Goal: Transaction & Acquisition: Obtain resource

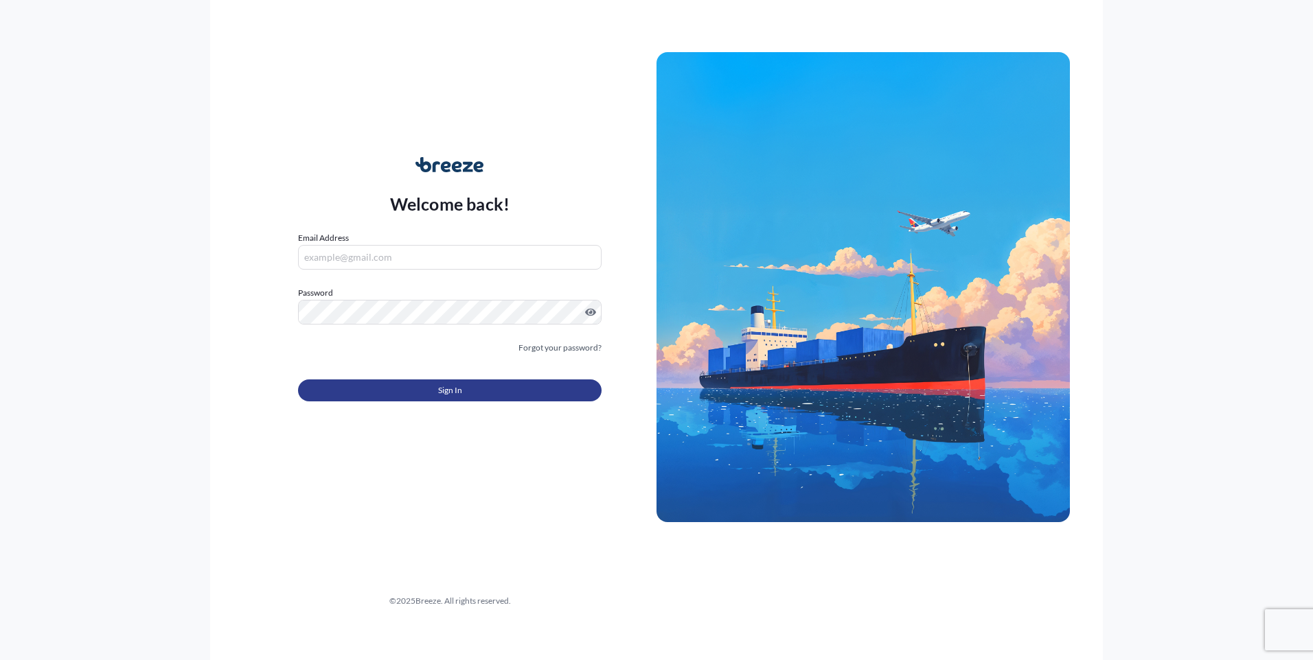
type input "[PERSON_NAME][EMAIL_ADDRESS][DOMAIN_NAME]"
click at [430, 392] on button "Sign In" at bounding box center [449, 391] width 303 height 22
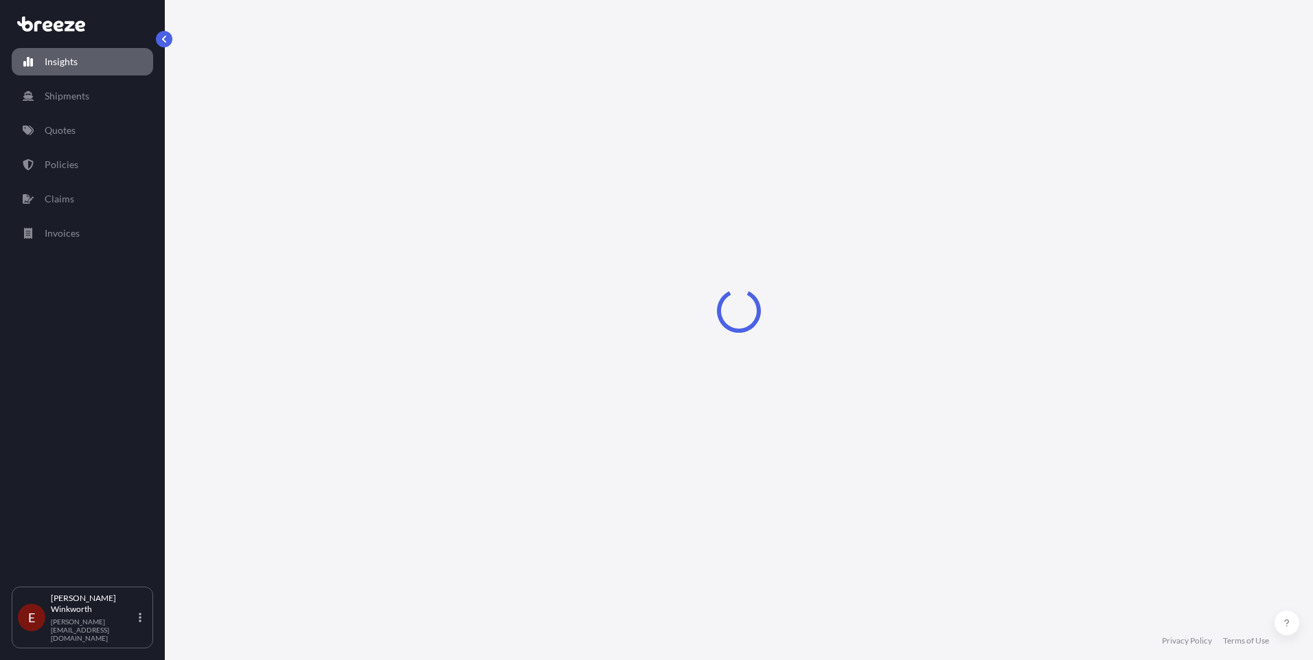
select select "2025"
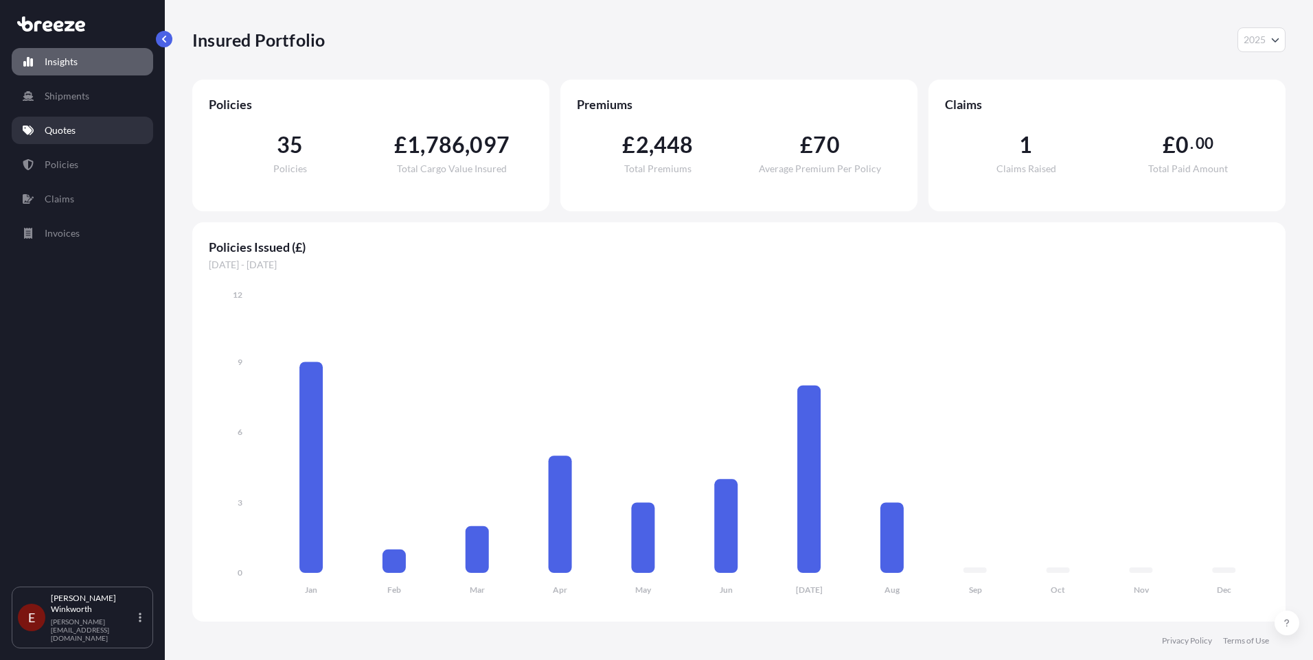
click at [53, 134] on p "Quotes" at bounding box center [60, 131] width 31 height 14
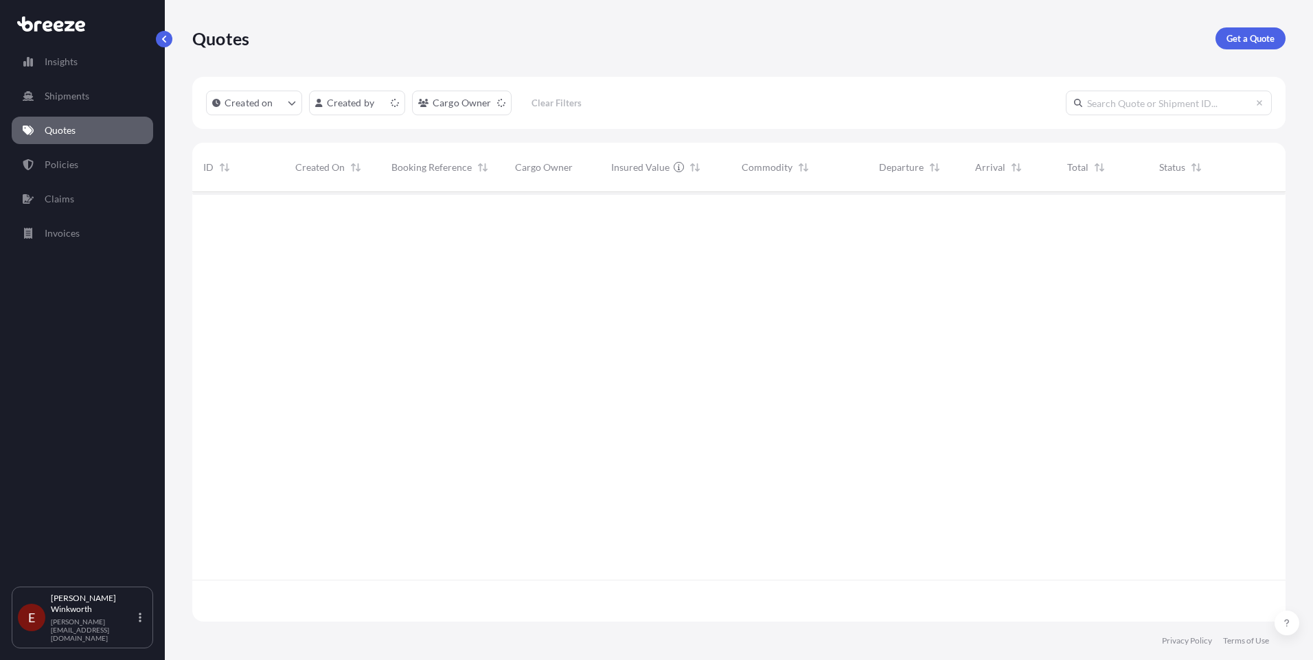
scroll to position [427, 1083]
click at [1254, 38] on p "Get a Quote" at bounding box center [1250, 39] width 48 height 14
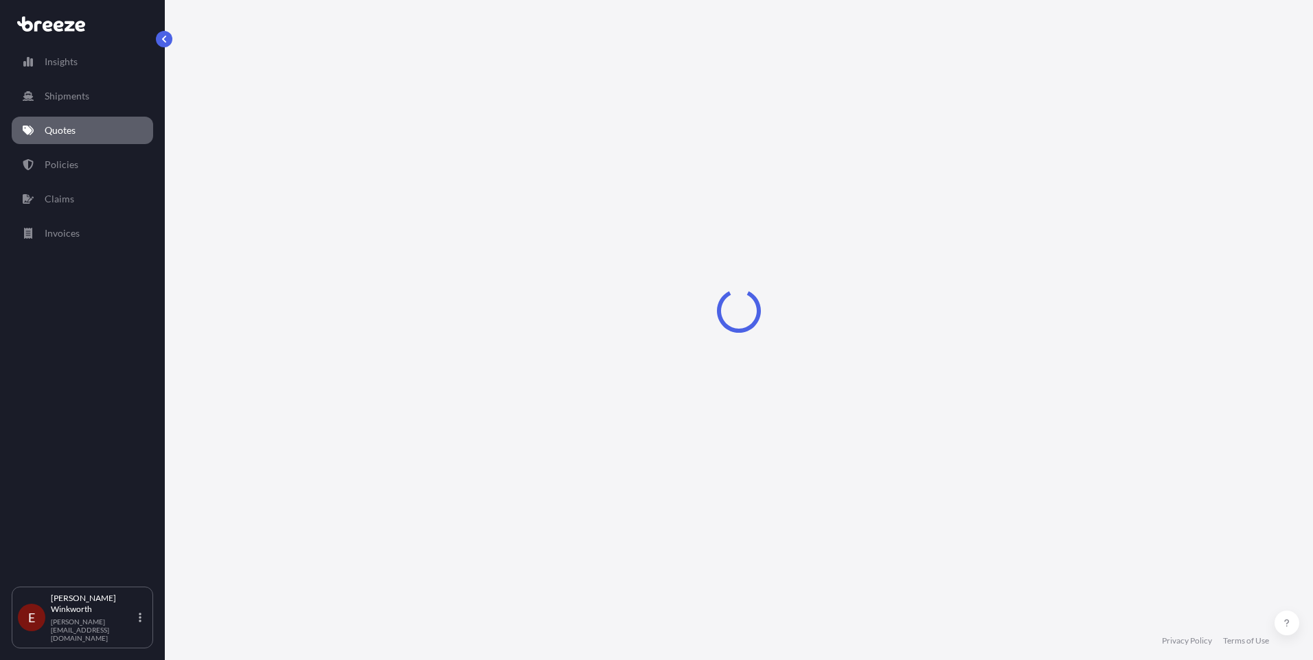
select select "Sea"
select select "1"
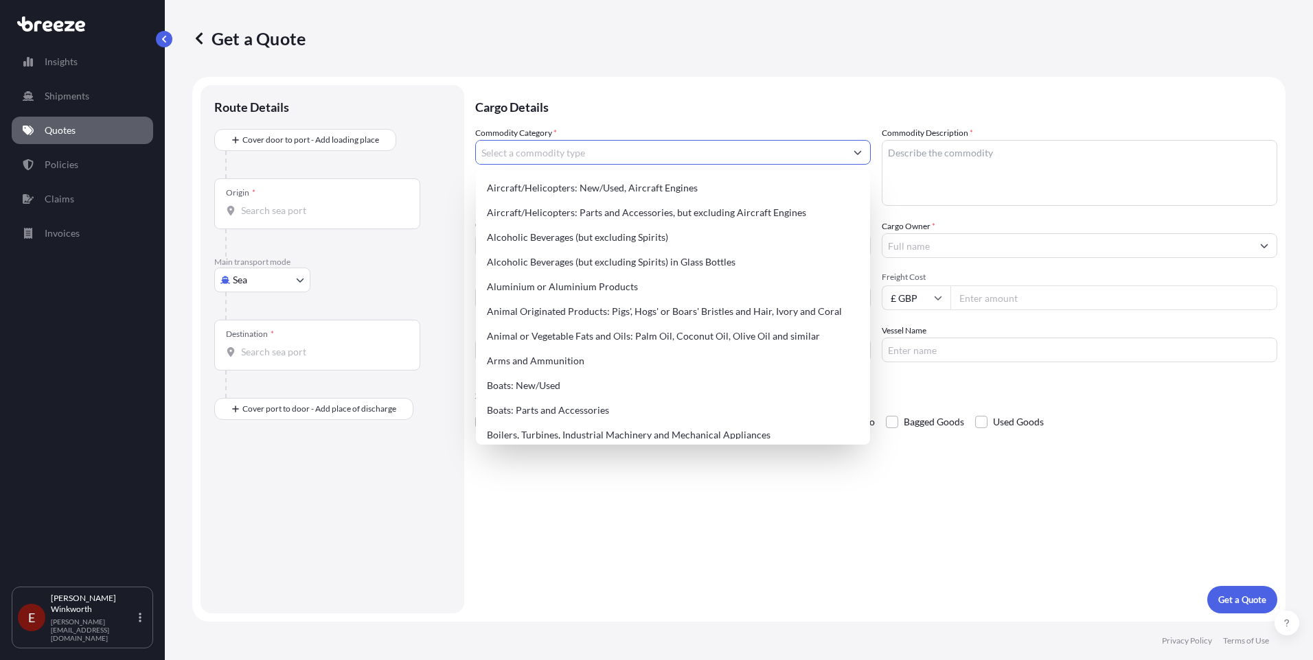
click at [508, 152] on input "Commodity Category *" at bounding box center [660, 152] width 369 height 25
click at [498, 152] on input "Commodity Category *" at bounding box center [660, 152] width 369 height 25
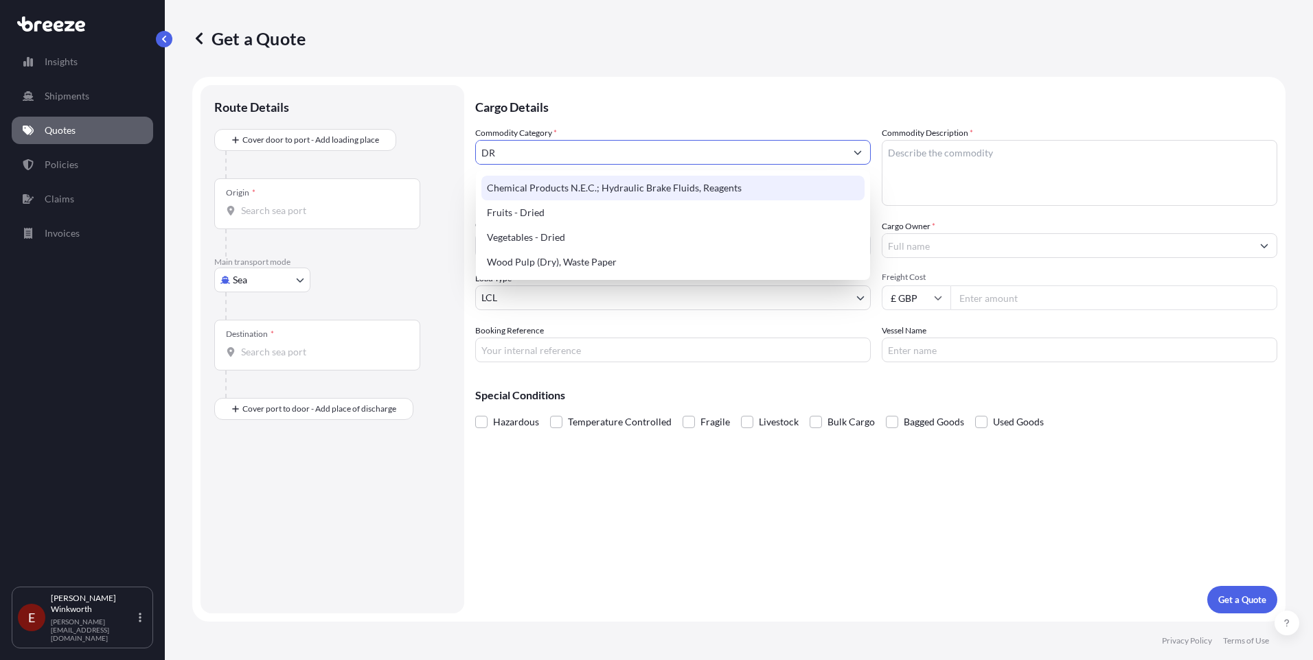
type input "D"
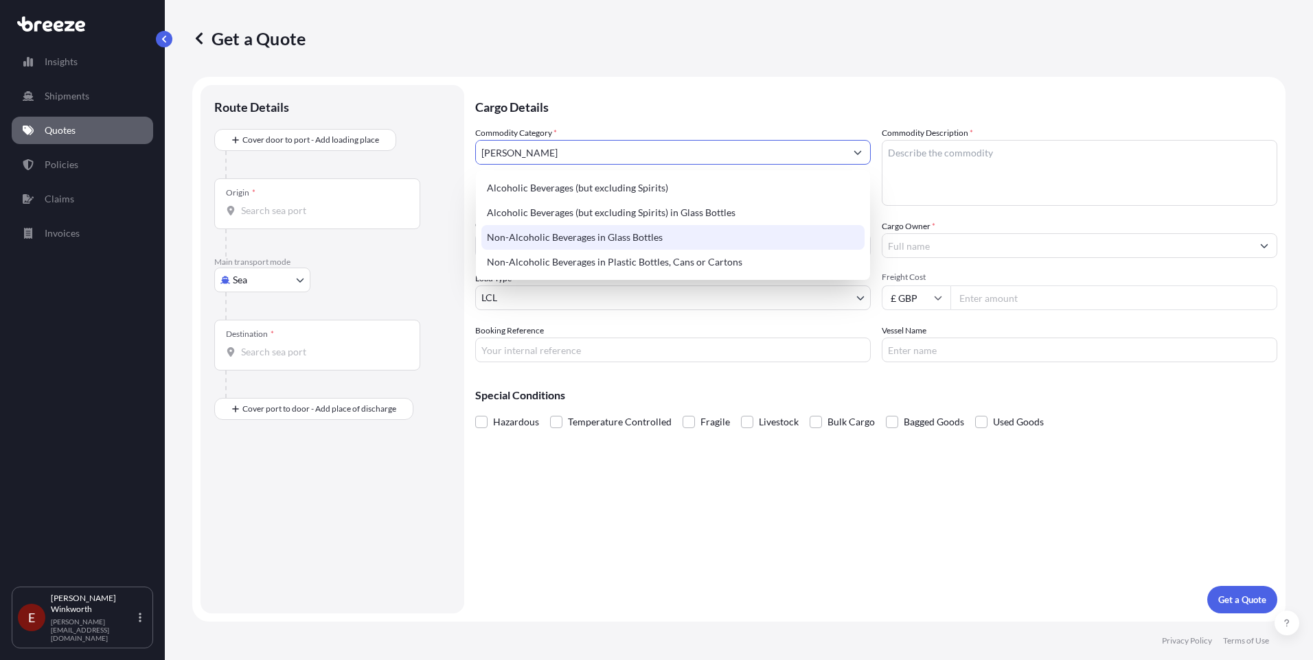
click at [535, 235] on div "Non-Alcoholic Beverages in Glass Bottles" at bounding box center [672, 237] width 383 height 25
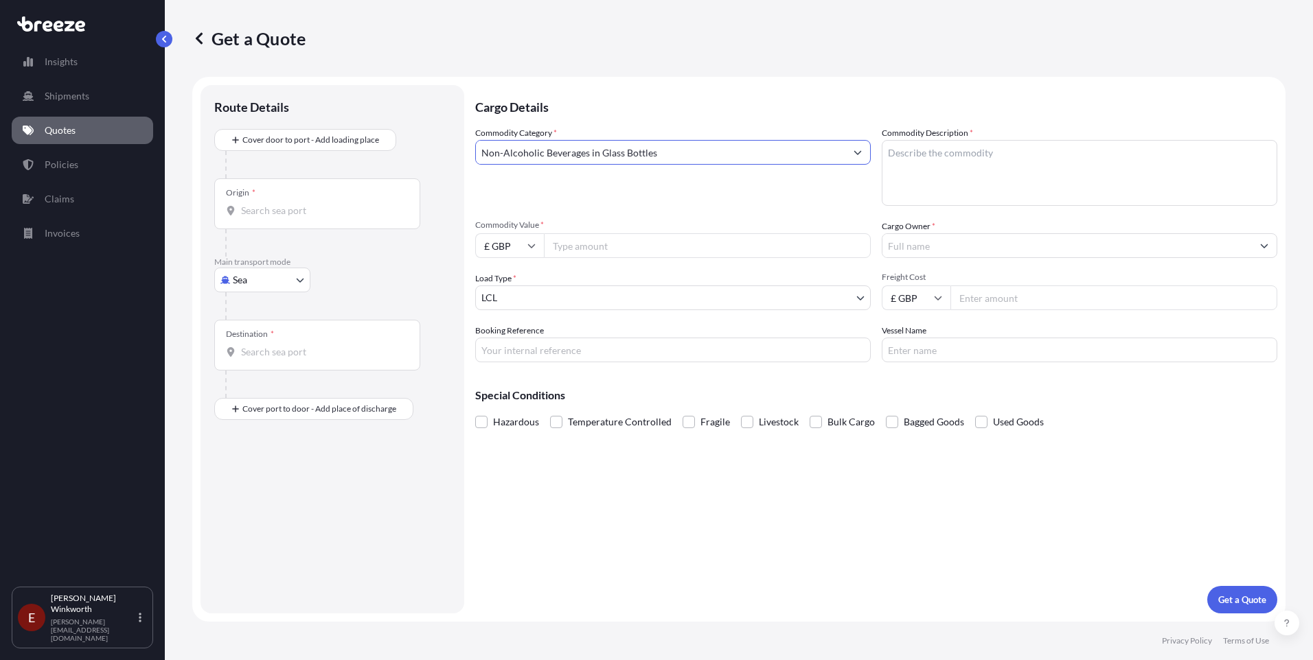
type input "Non-Alcoholic Beverages in Glass Bottles"
click at [892, 155] on textarea "Commodity Description *" at bounding box center [1079, 173] width 395 height 66
drag, startPoint x: 952, startPoint y: 152, endPoint x: 1148, endPoint y: 211, distance: 205.0
click at [953, 152] on textarea "MOTHER ROORT GINGER DRINK" at bounding box center [1079, 173] width 395 height 66
type textarea "MOTHER [PERSON_NAME] DRINK"
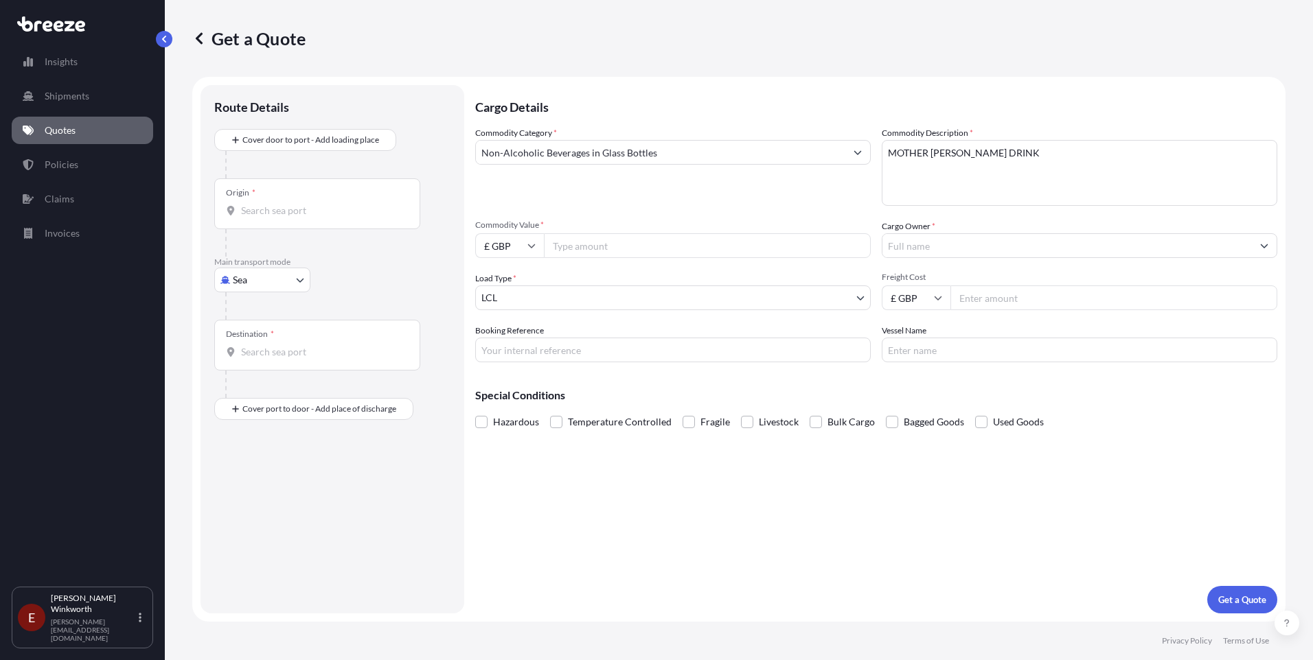
click at [564, 251] on input "Commodity Value *" at bounding box center [707, 245] width 327 height 25
type input "4000"
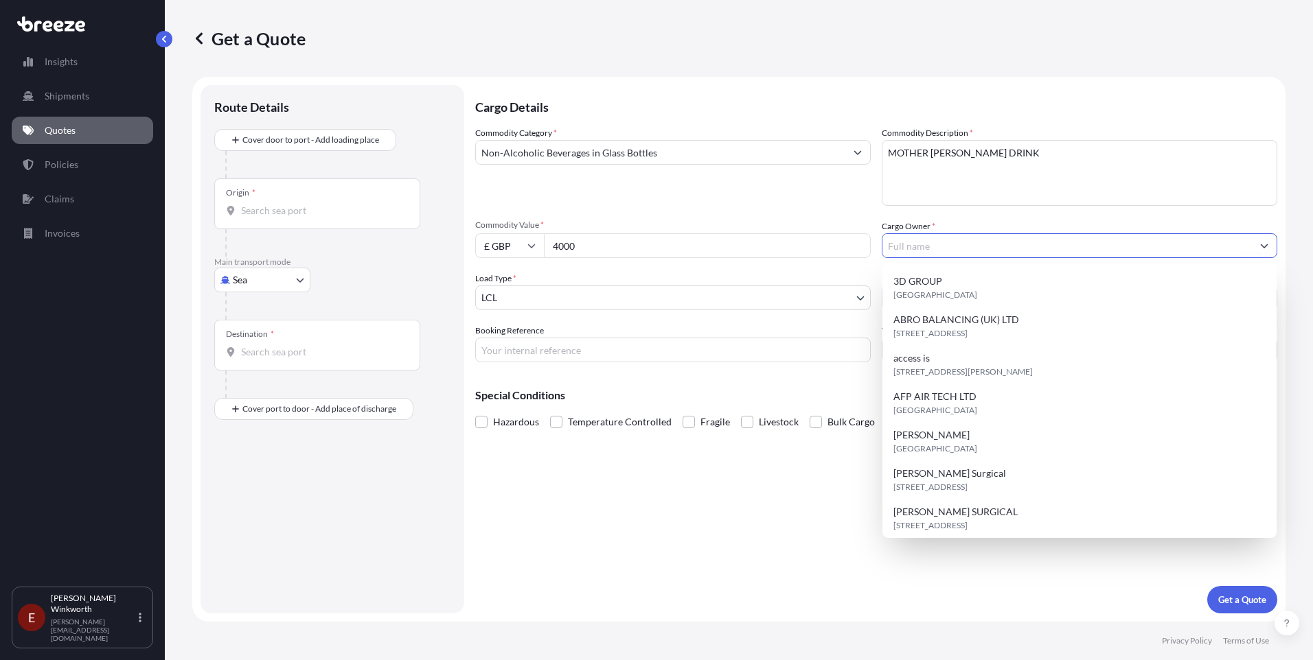
click at [907, 246] on input "Cargo Owner *" at bounding box center [1066, 245] width 369 height 25
click at [989, 296] on div "3D GROUP [GEOGRAPHIC_DATA]" at bounding box center [1079, 288] width 383 height 38
type input "3D GROUP"
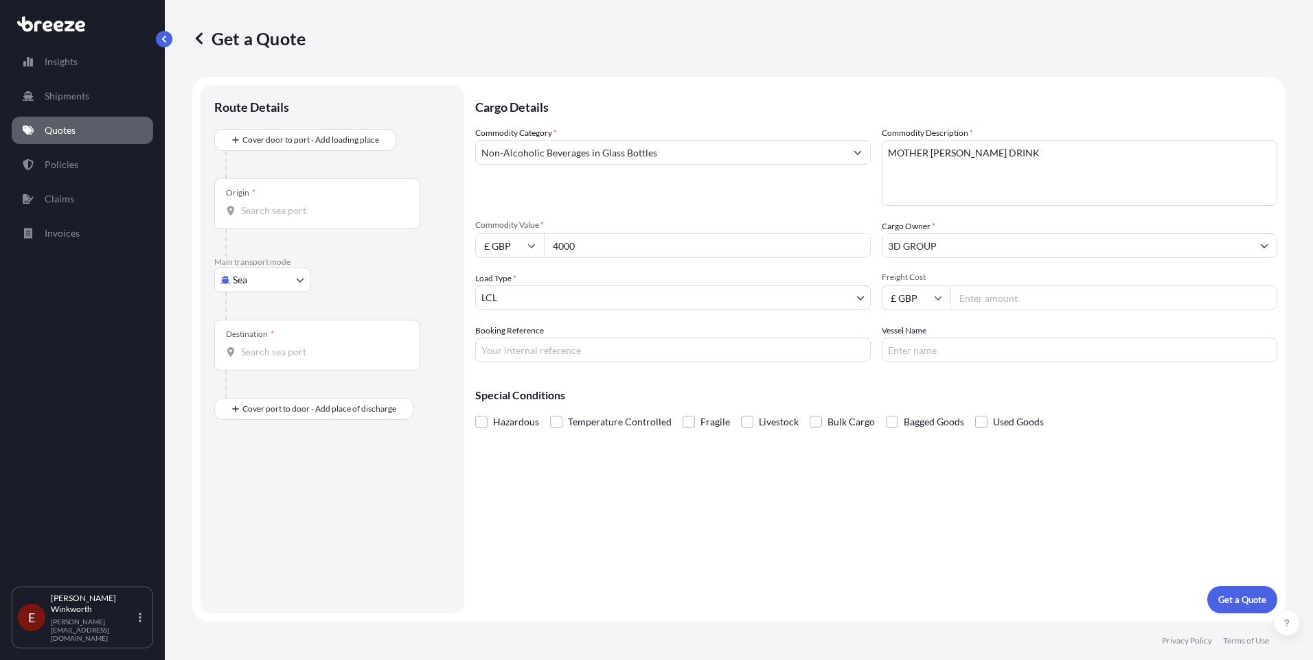
click at [989, 296] on input "Freight Cost" at bounding box center [1113, 298] width 327 height 25
type input "866"
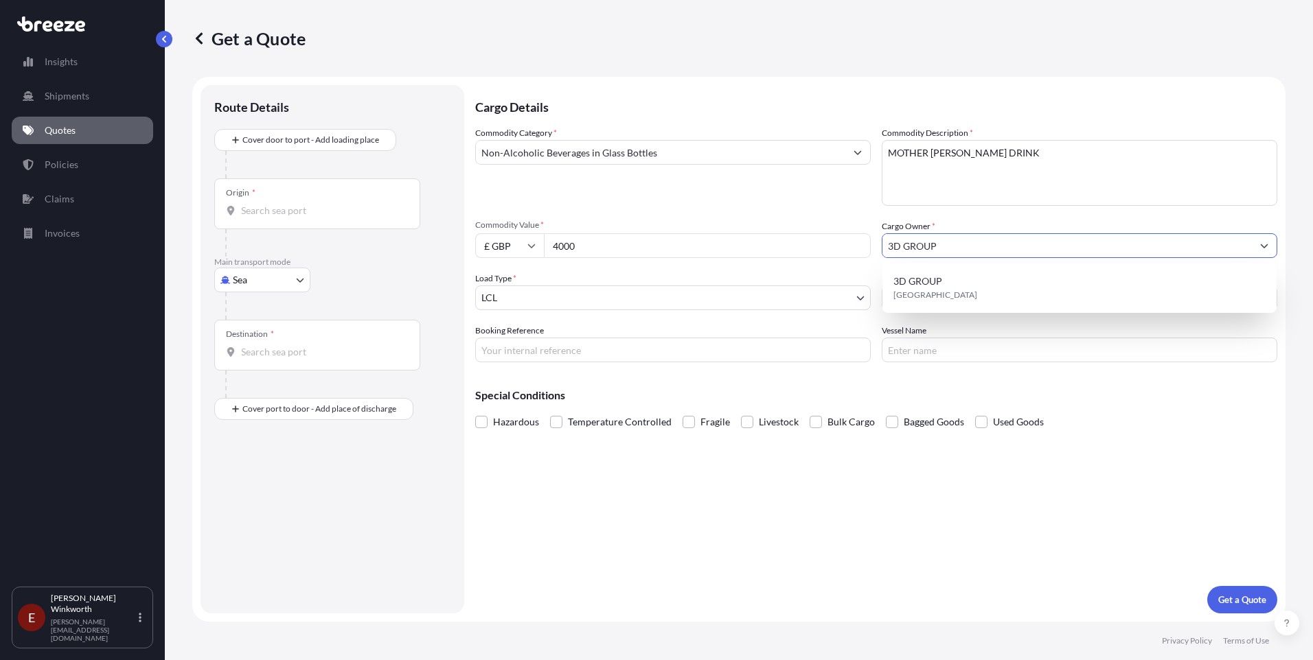
click at [948, 246] on input "3D GROUP" at bounding box center [1066, 245] width 369 height 25
type input "3"
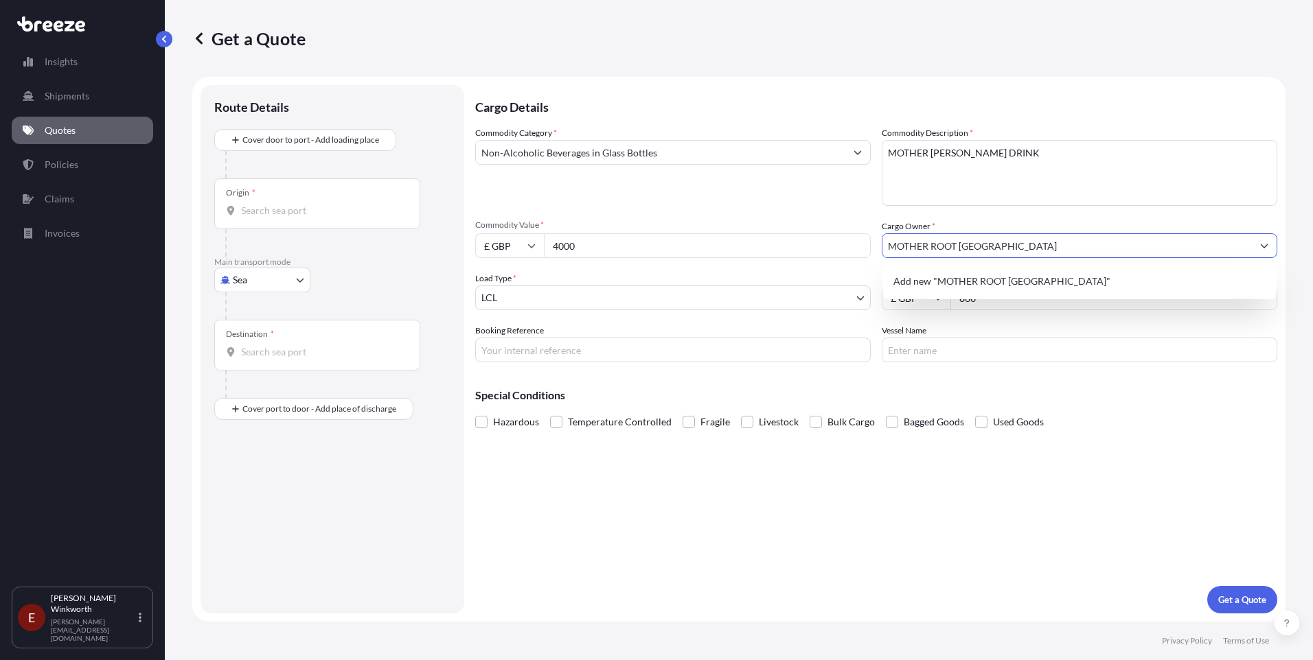
click at [957, 249] on input "MOTHER ROOT [GEOGRAPHIC_DATA]" at bounding box center [1066, 245] width 369 height 25
type input "MOTHER ROOT, [STREET_ADDRESS][PERSON_NAME]"
click at [502, 347] on input "Booking Reference" at bounding box center [672, 350] width 395 height 25
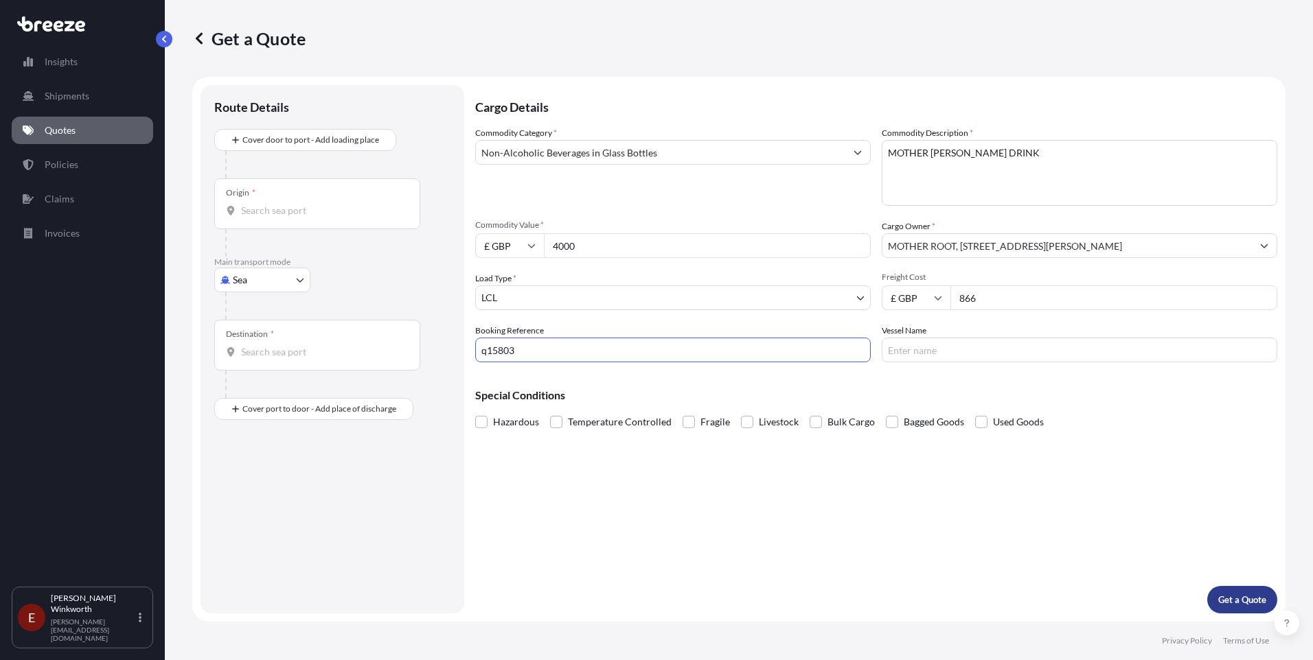
type input "q15803"
click at [1225, 599] on p "Get a Quote" at bounding box center [1242, 600] width 48 height 14
click at [251, 218] on div "Origin *" at bounding box center [317, 203] width 206 height 51
click at [251, 218] on input "Origin * Please select an origin" at bounding box center [322, 211] width 162 height 14
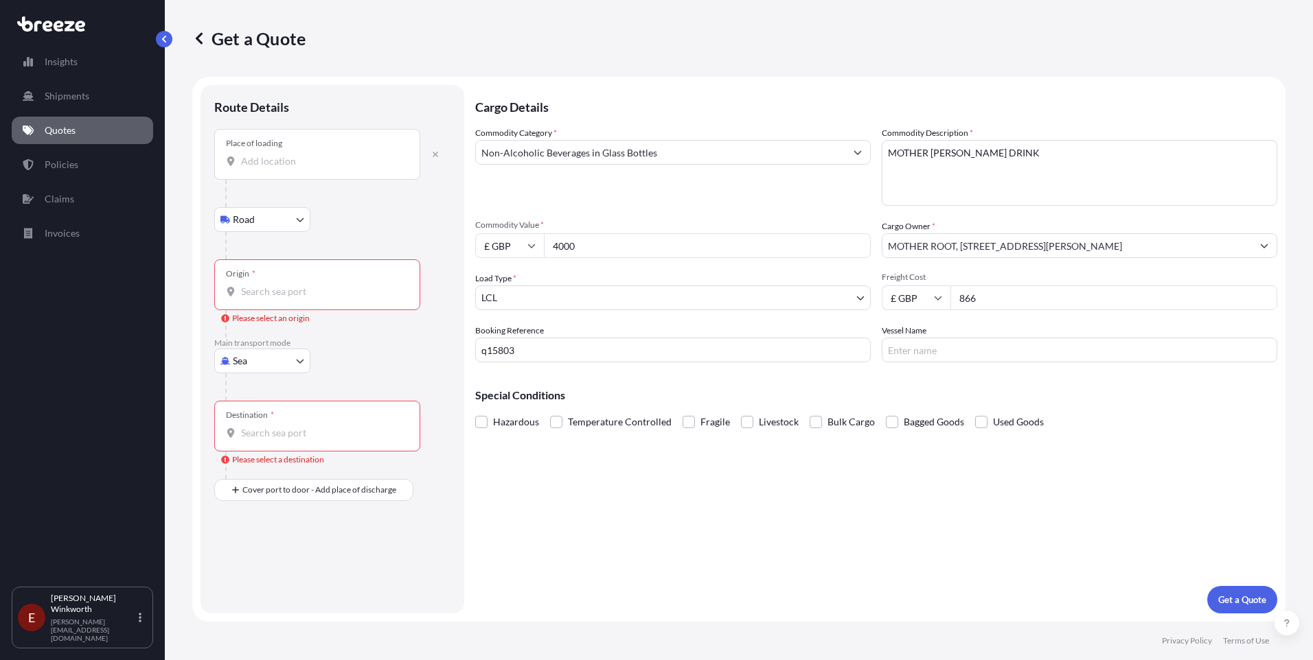
click at [242, 163] on input "Place of loading" at bounding box center [322, 161] width 162 height 14
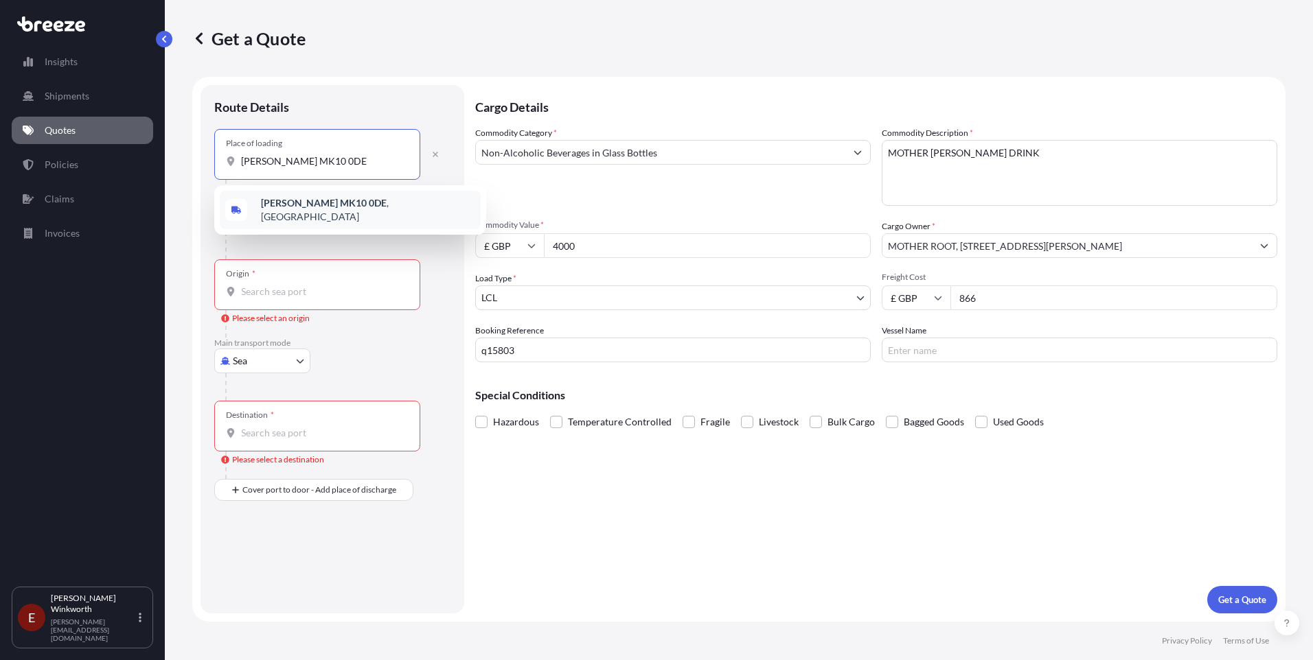
click at [371, 209] on b "[PERSON_NAME] MK10 0DE" at bounding box center [324, 203] width 126 height 12
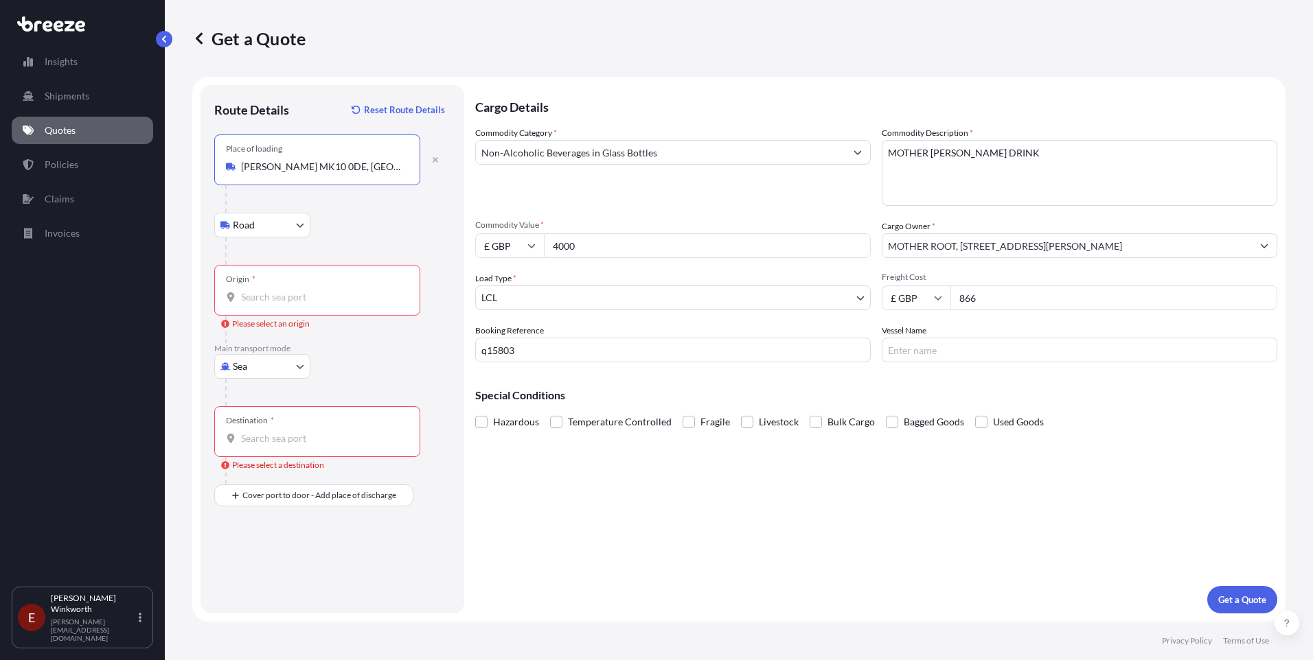
type input "[PERSON_NAME] MK10 0DE, [GEOGRAPHIC_DATA]"
click at [236, 295] on div at bounding box center [317, 297] width 183 height 14
click at [241, 295] on input "Origin * Please select an origin" at bounding box center [322, 297] width 162 height 14
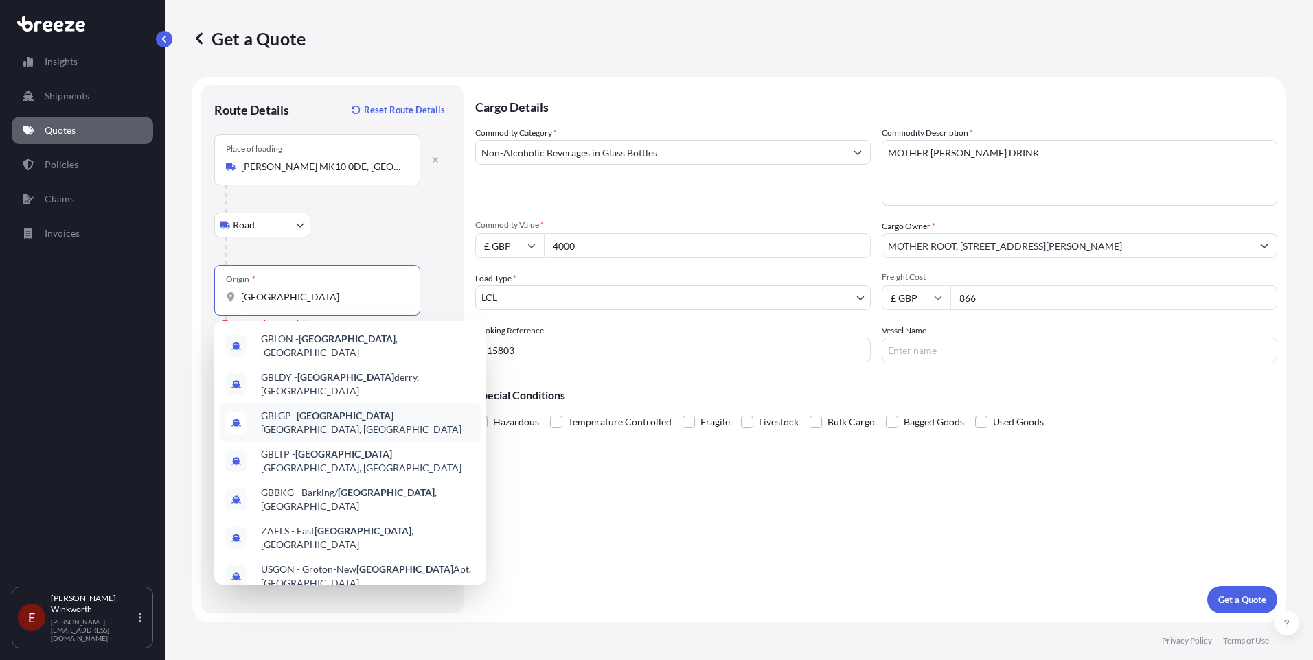
click at [347, 415] on span "GBLGP - [GEOGRAPHIC_DATA], [GEOGRAPHIC_DATA]" at bounding box center [368, 422] width 214 height 27
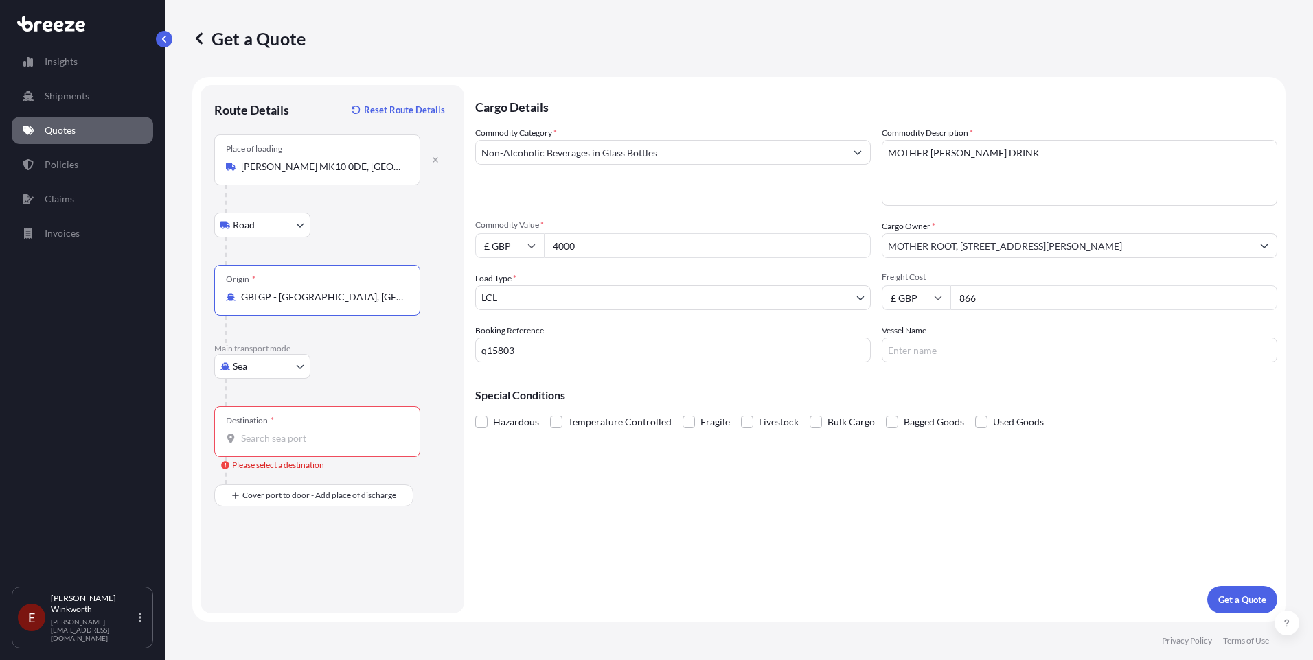
type input "GBLGP - [GEOGRAPHIC_DATA], [GEOGRAPHIC_DATA]"
click at [238, 436] on div at bounding box center [317, 439] width 183 height 14
click at [241, 436] on input "Destination * Please select a destination" at bounding box center [322, 439] width 162 height 14
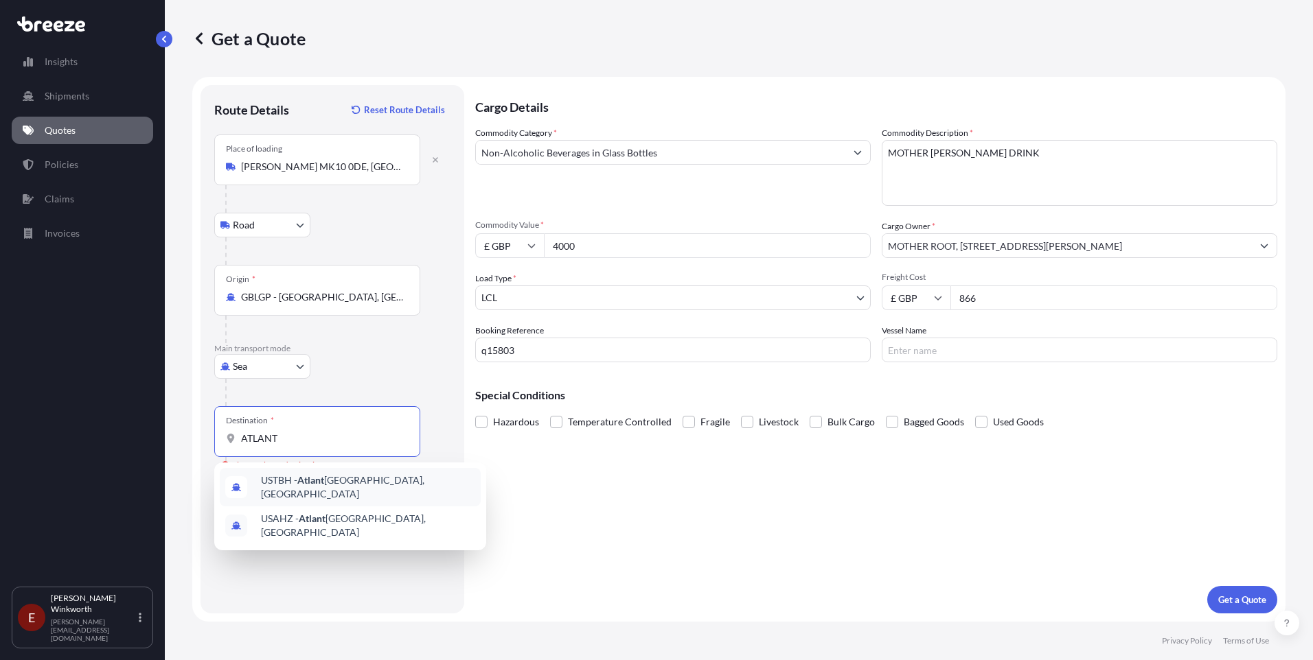
click at [331, 487] on span "USTBH - [GEOGRAPHIC_DATA], [GEOGRAPHIC_DATA]" at bounding box center [368, 487] width 214 height 27
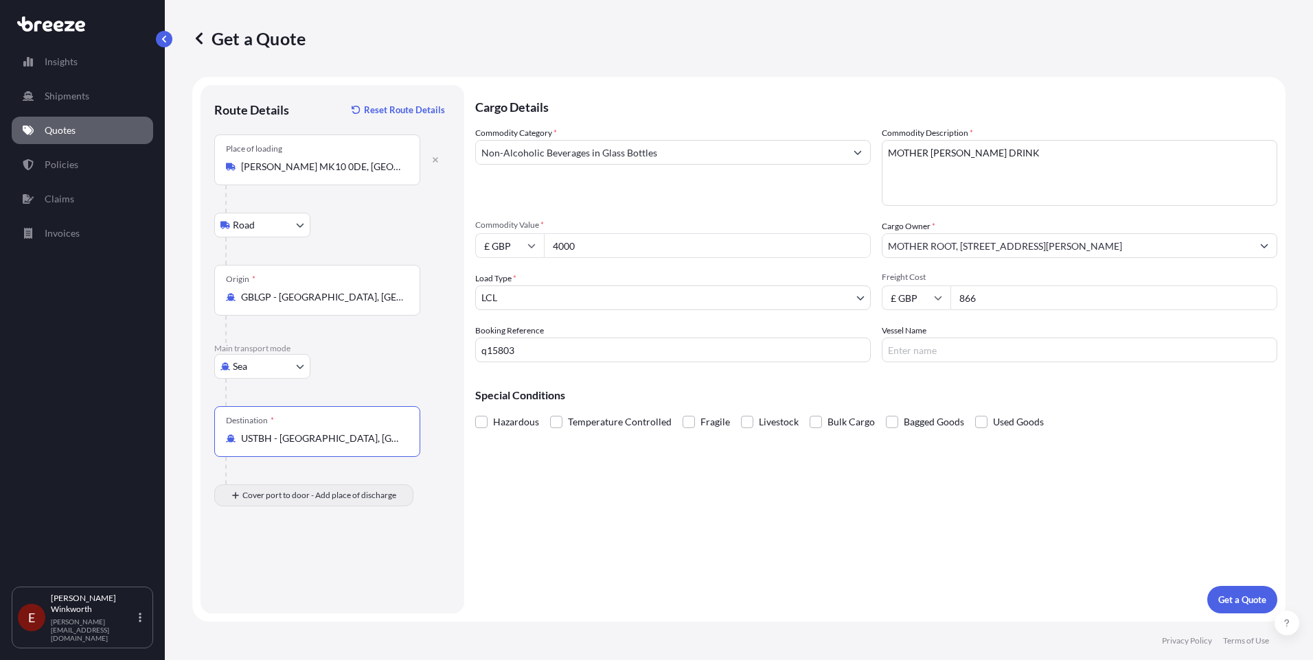
type input "USTBH - [GEOGRAPHIC_DATA], [GEOGRAPHIC_DATA]"
click at [251, 571] on input "Place of Discharge" at bounding box center [322, 569] width 162 height 14
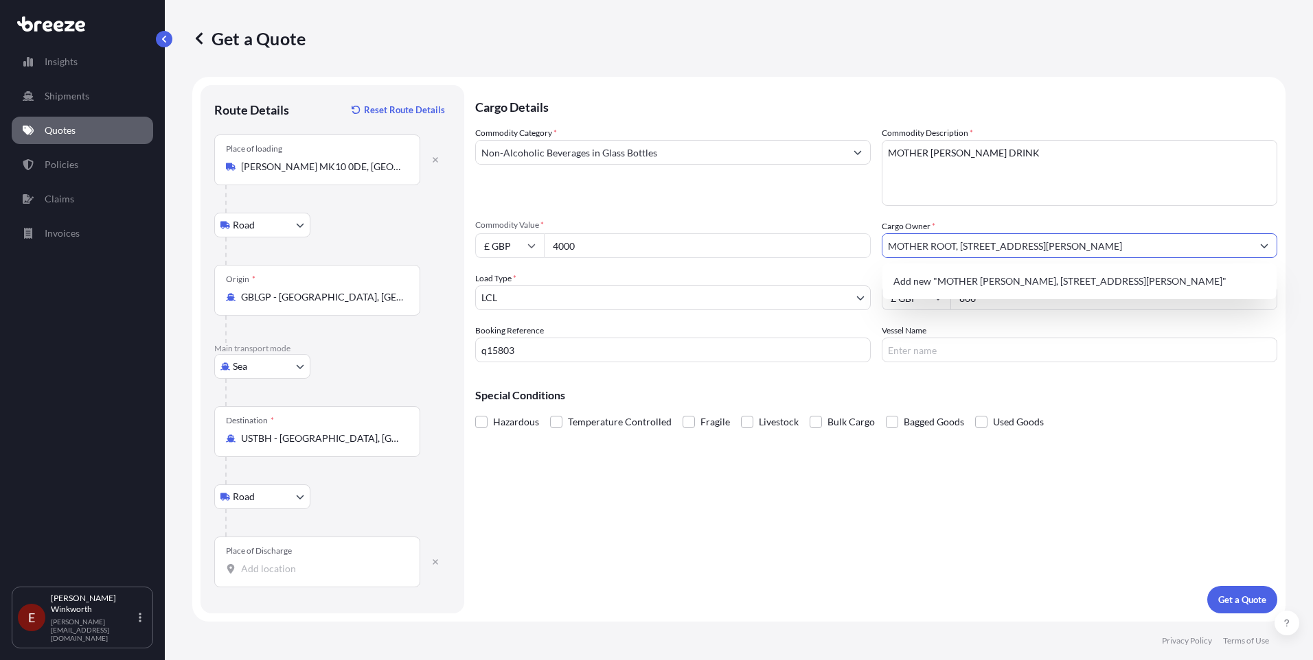
drag, startPoint x: 1153, startPoint y: 245, endPoint x: 884, endPoint y: 251, distance: 269.2
click at [884, 251] on input "MOTHER ROOT, [STREET_ADDRESS][PERSON_NAME]" at bounding box center [1066, 245] width 369 height 25
click at [253, 573] on input "Place of Discharge" at bounding box center [322, 569] width 162 height 14
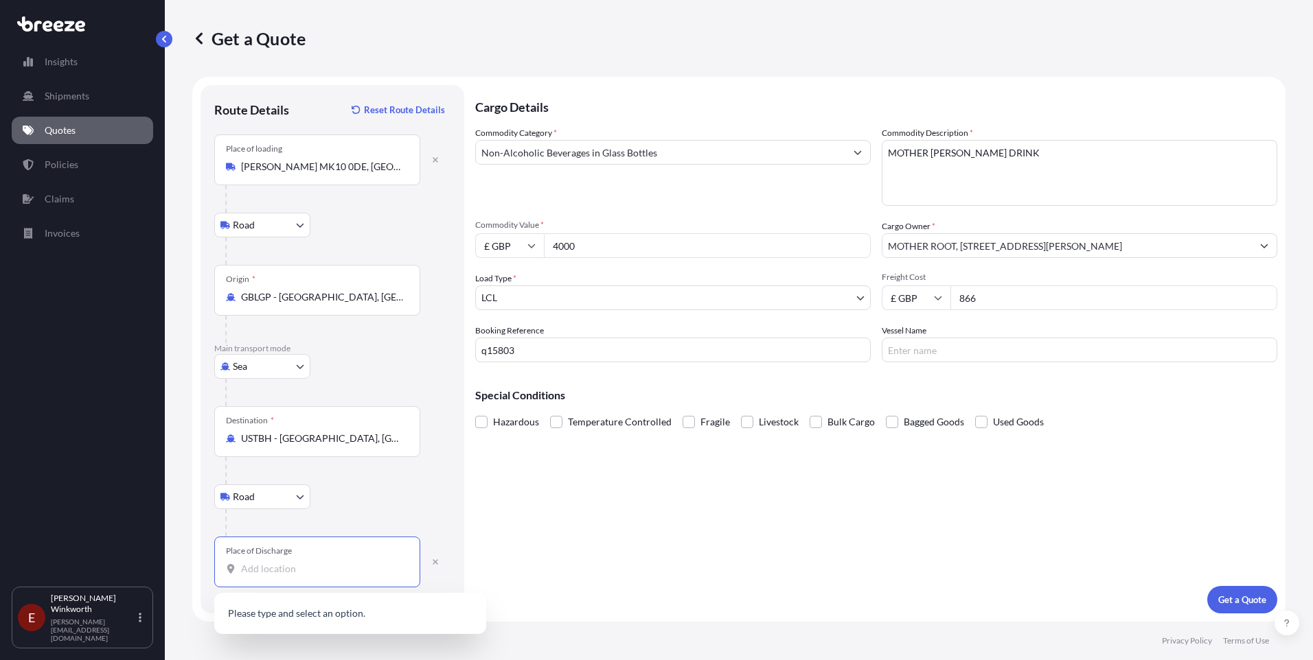
paste input "MOTHER ROOT, [STREET_ADDRESS][PERSON_NAME]"
click at [349, 619] on span "[STREET_ADDRESS][PERSON_NAME]" at bounding box center [342, 615] width 162 height 14
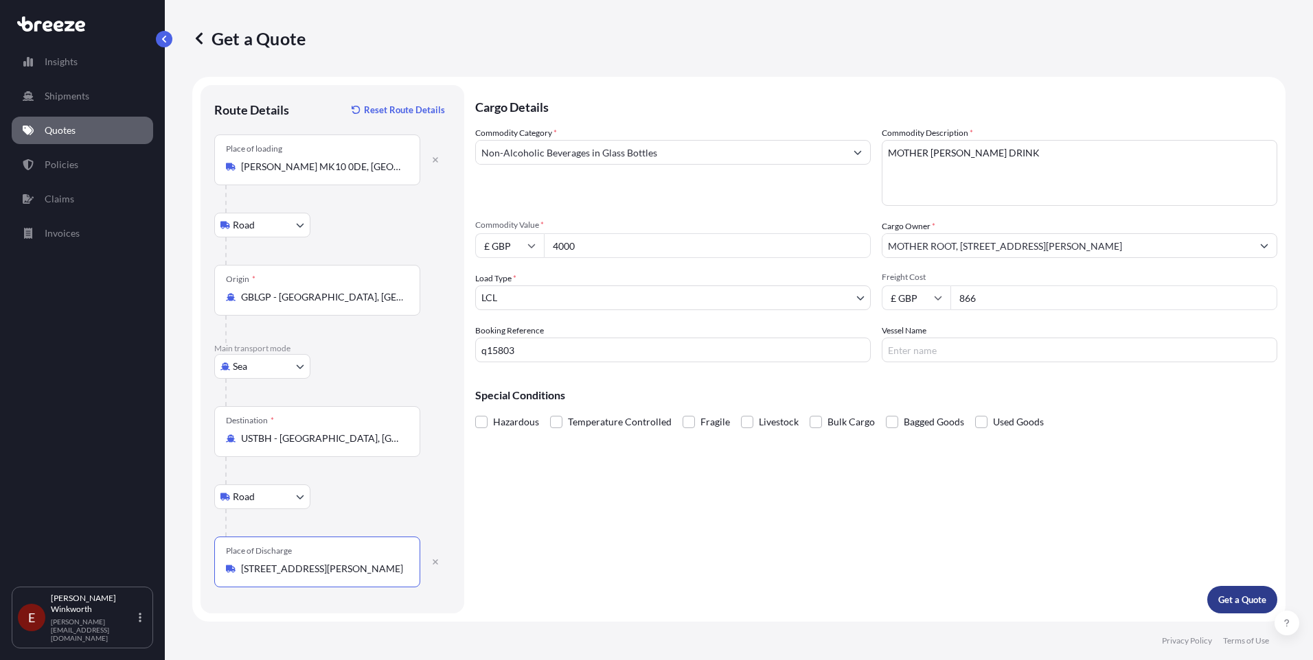
type input "[STREET_ADDRESS][PERSON_NAME]"
click at [1224, 597] on p "Get a Quote" at bounding box center [1242, 600] width 48 height 14
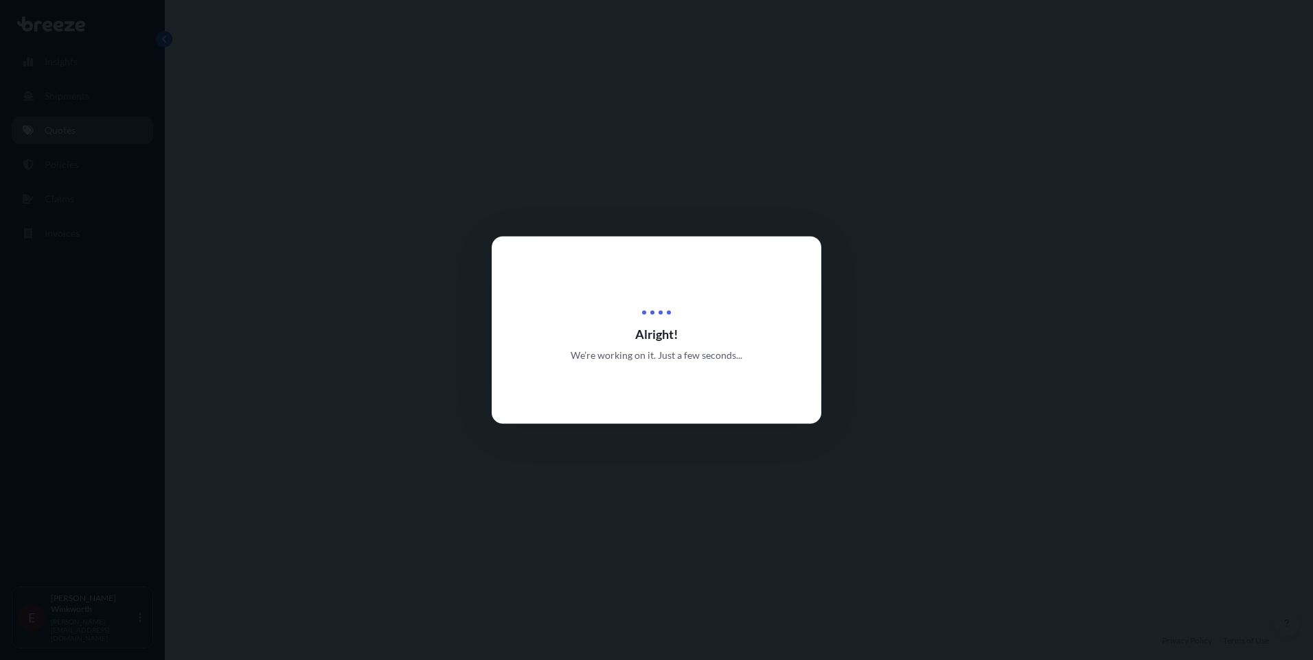
select select "Road"
select select "Sea"
select select "Road"
select select "1"
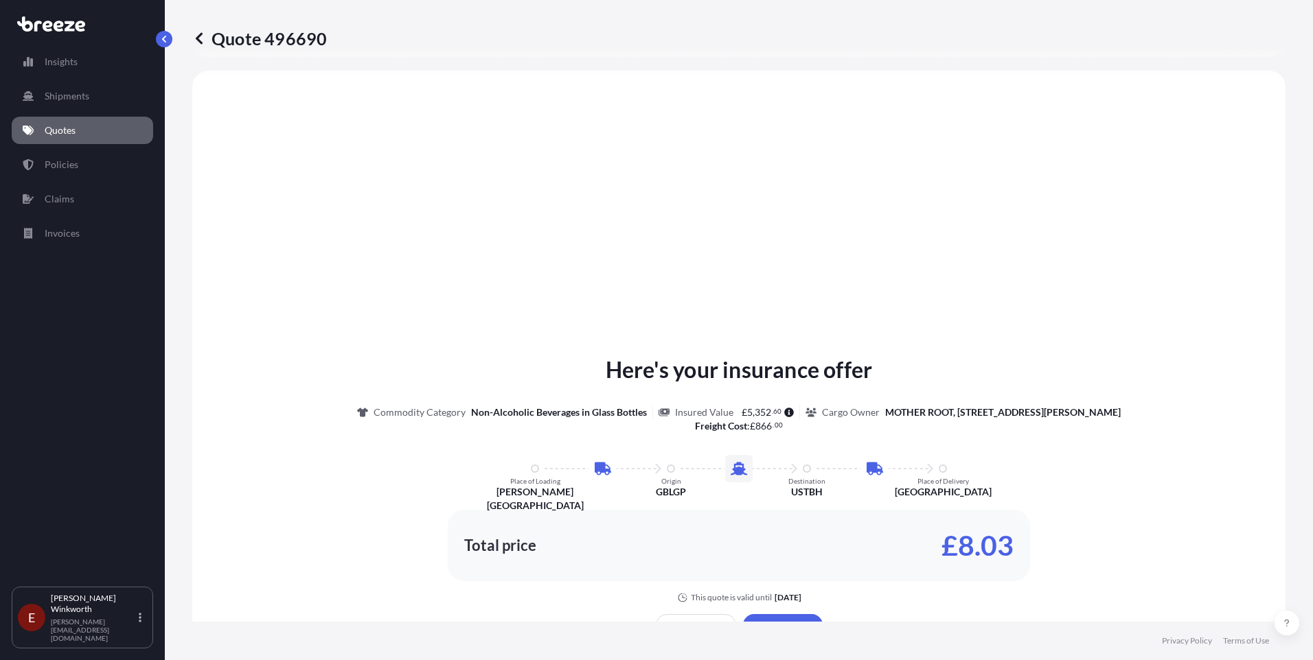
scroll to position [549, 0]
click at [63, 171] on p "Policies" at bounding box center [62, 165] width 34 height 14
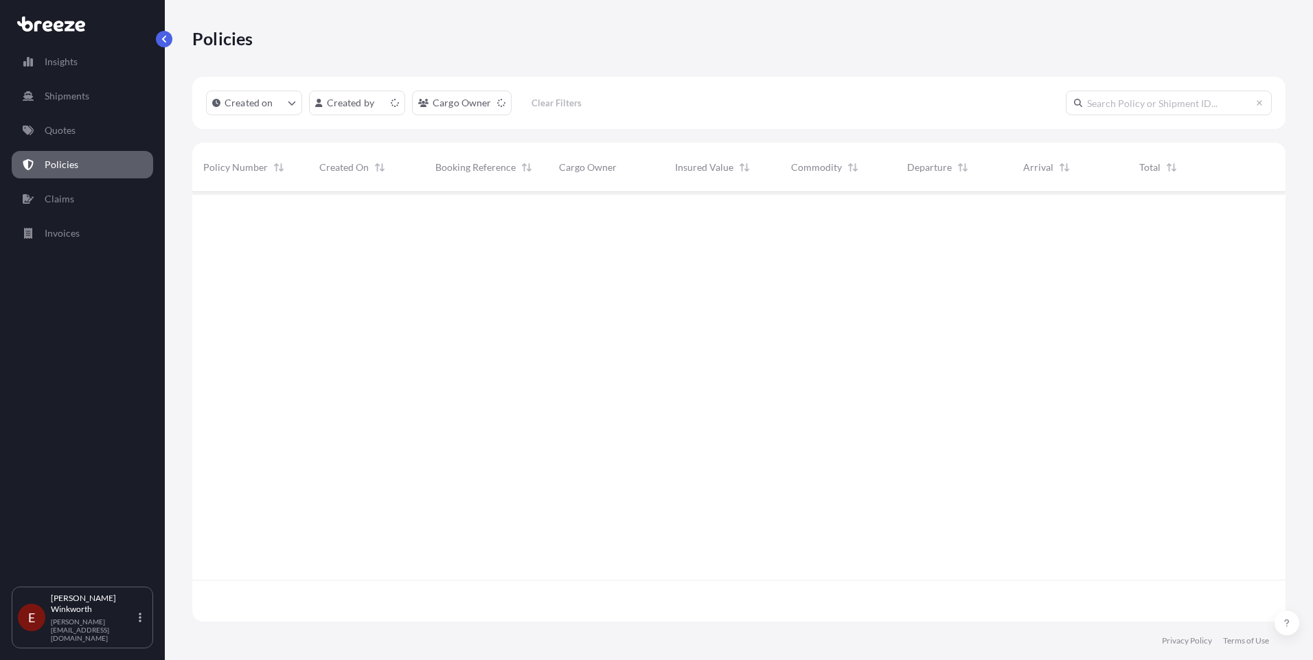
scroll to position [427, 1083]
